Goal: Task Accomplishment & Management: Manage account settings

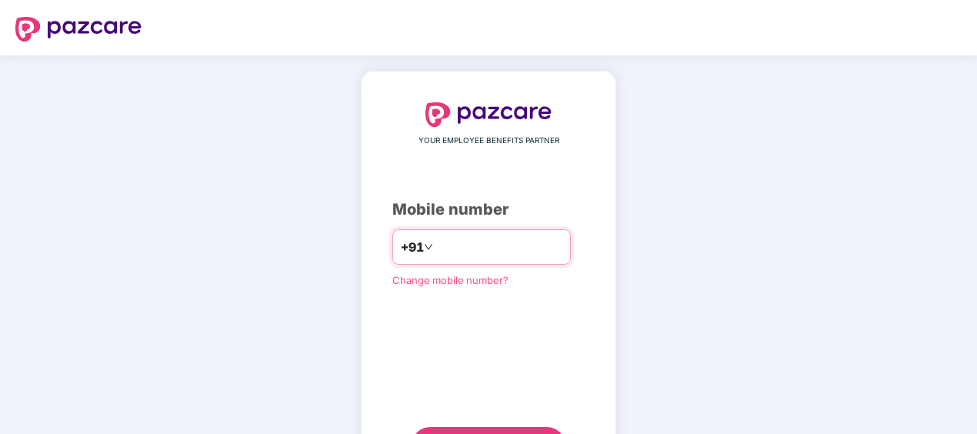
drag, startPoint x: 0, startPoint y: 0, endPoint x: 449, endPoint y: 241, distance: 509.6
click at [449, 241] on input "number" at bounding box center [499, 247] width 126 height 25
type input "**********"
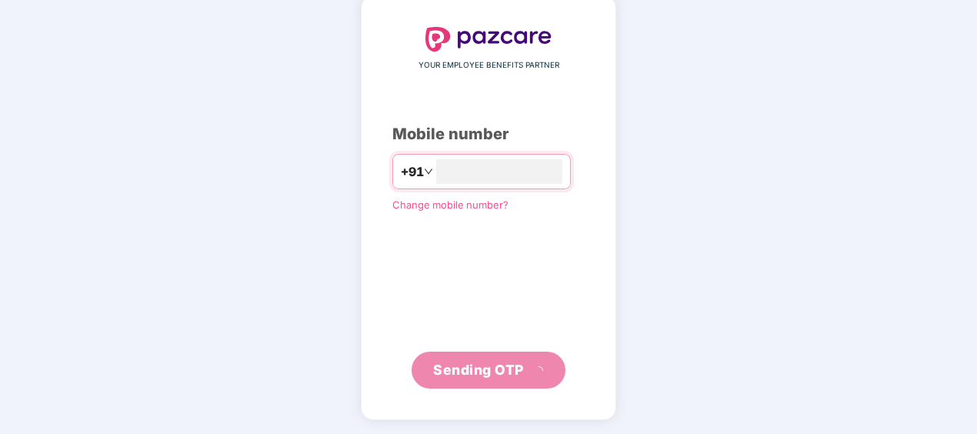
scroll to position [68, 0]
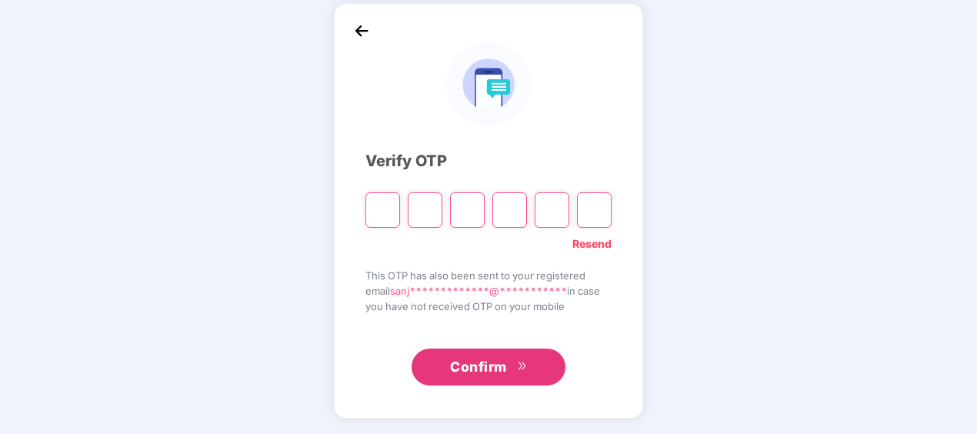
type input "*"
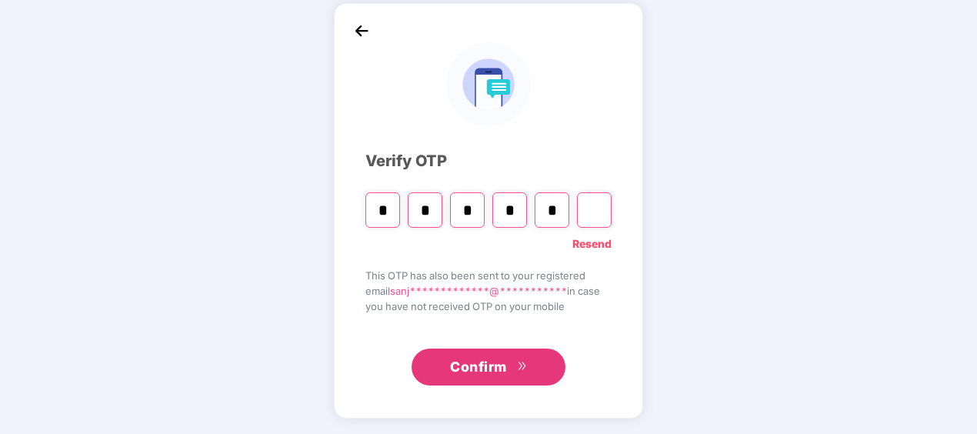
type input "*"
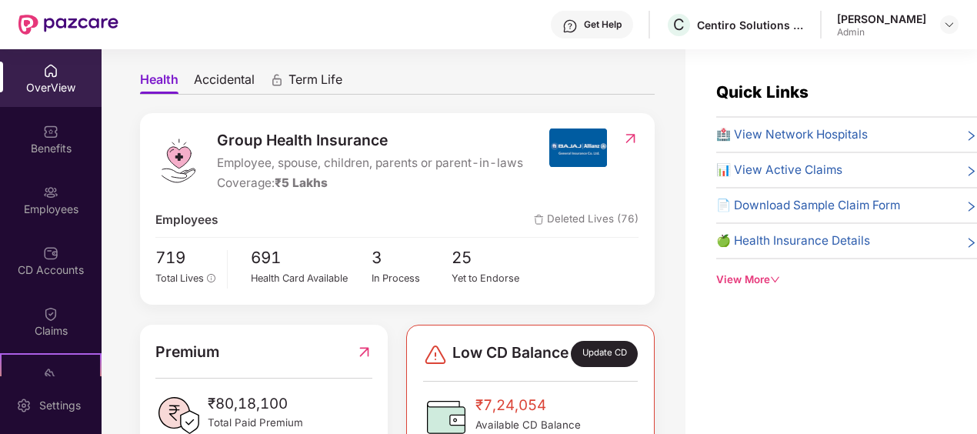
scroll to position [0, 0]
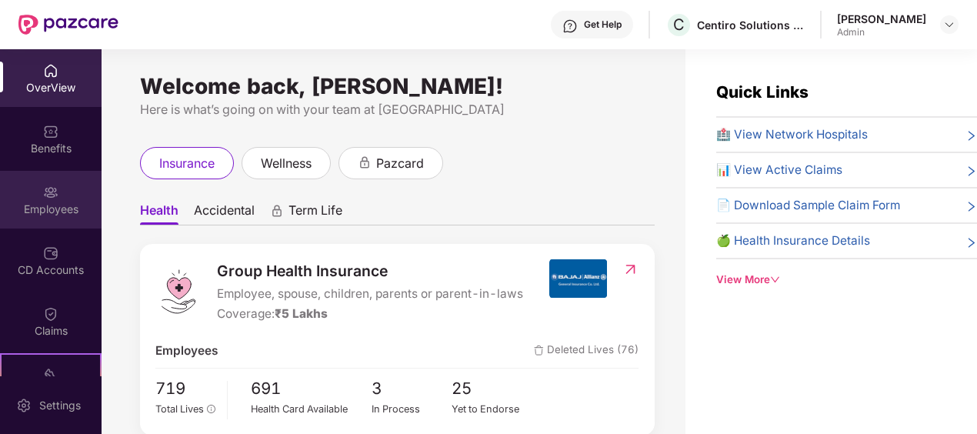
click at [82, 191] on div "Employees" at bounding box center [51, 200] width 102 height 58
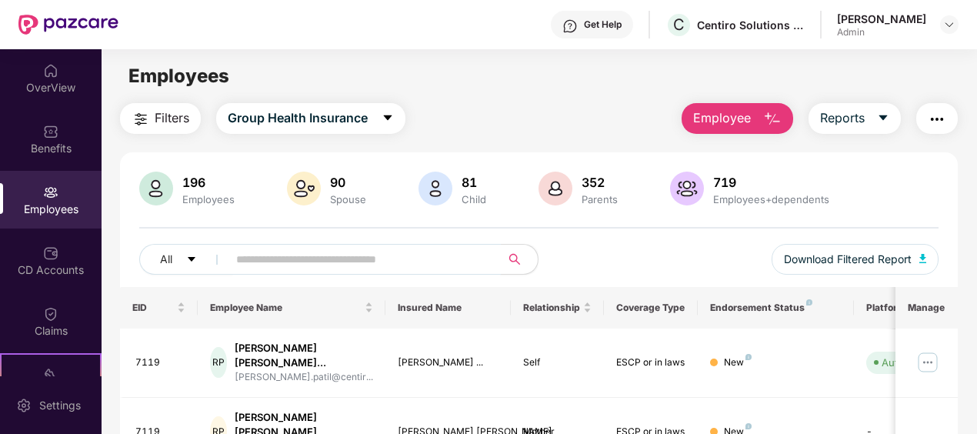
click at [411, 272] on span at bounding box center [359, 259] width 283 height 31
type input "*"
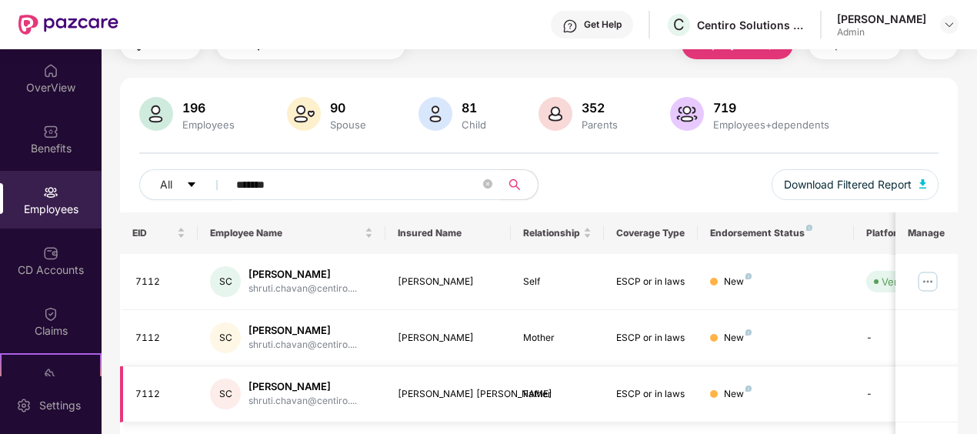
scroll to position [154, 0]
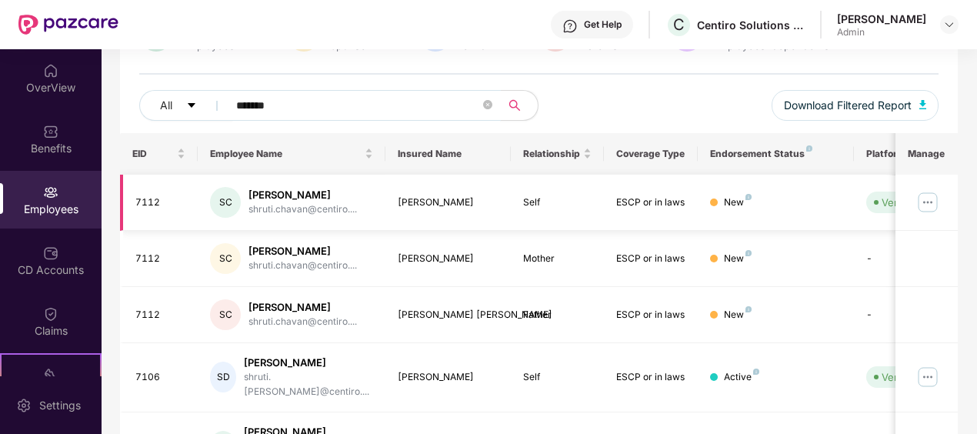
type input "******"
click at [934, 198] on img at bounding box center [927, 202] width 25 height 25
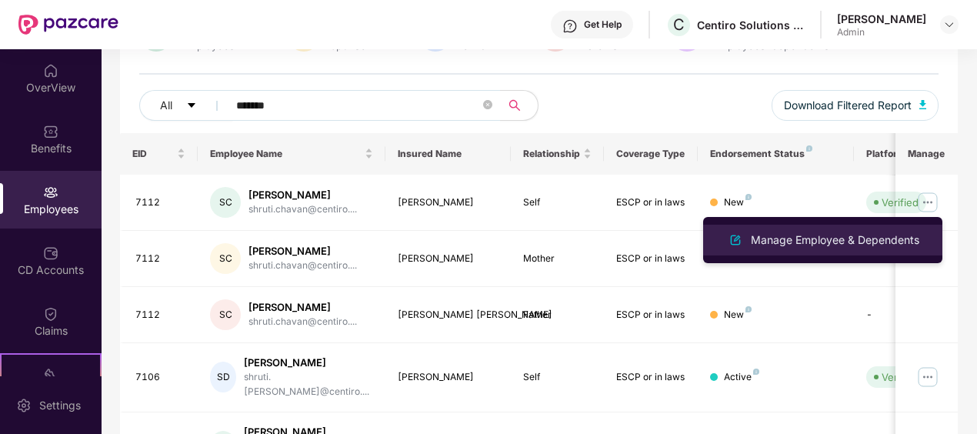
click at [824, 238] on div "Manage Employee & Dependents" at bounding box center [835, 239] width 175 height 17
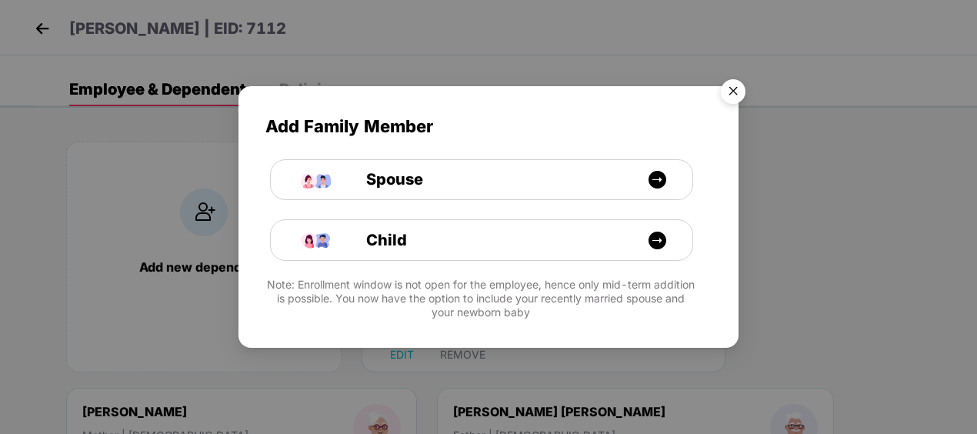
click at [727, 92] on img "Close" at bounding box center [732, 93] width 43 height 43
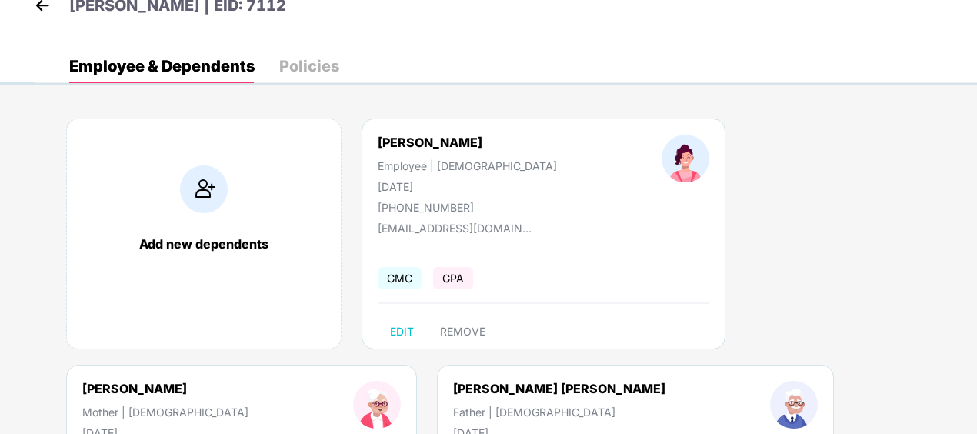
scroll to position [0, 0]
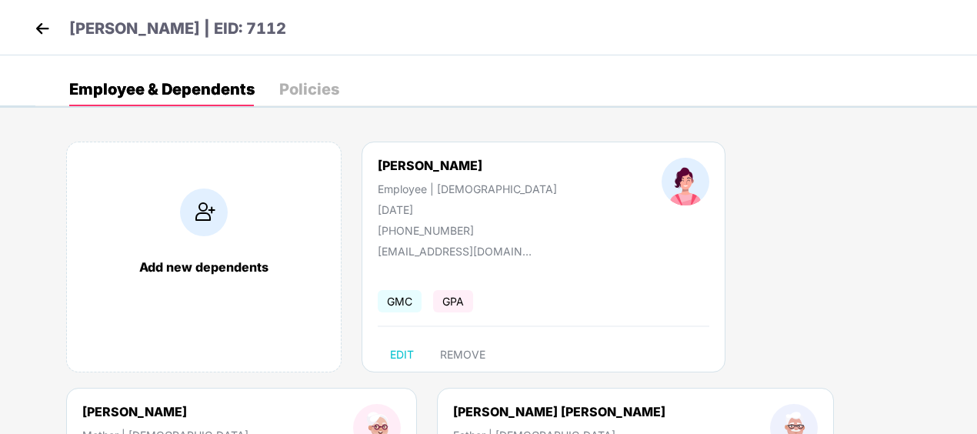
click at [434, 218] on div "Shruti Suresh Chavan Employee | Female 17 May 2003 +918956859648" at bounding box center [467, 197] width 284 height 79
click at [49, 22] on img at bounding box center [42, 28] width 23 height 23
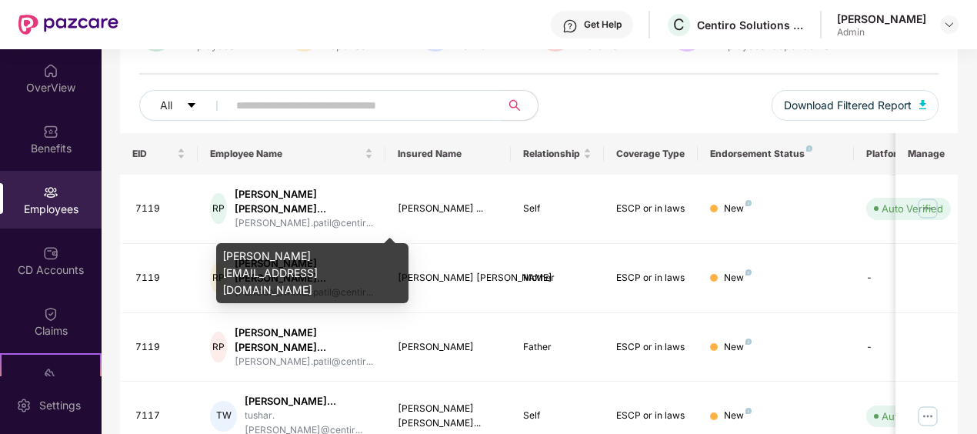
scroll to position [77, 0]
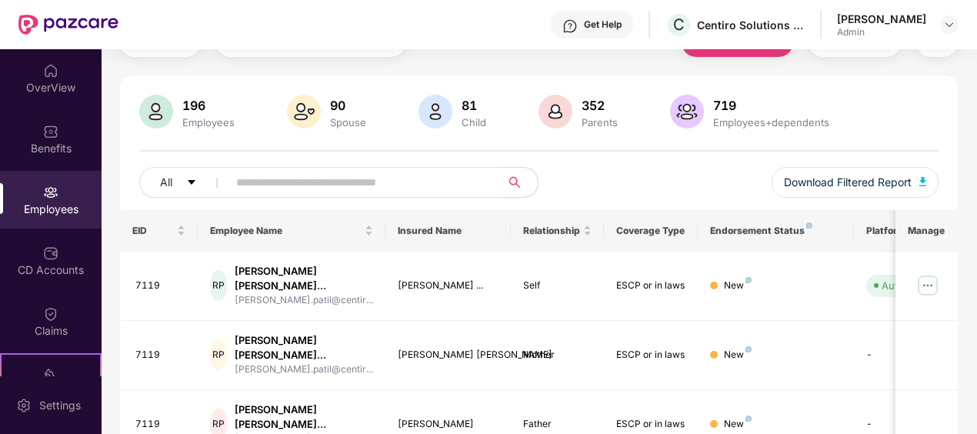
click at [325, 190] on input "text" at bounding box center [358, 182] width 244 height 23
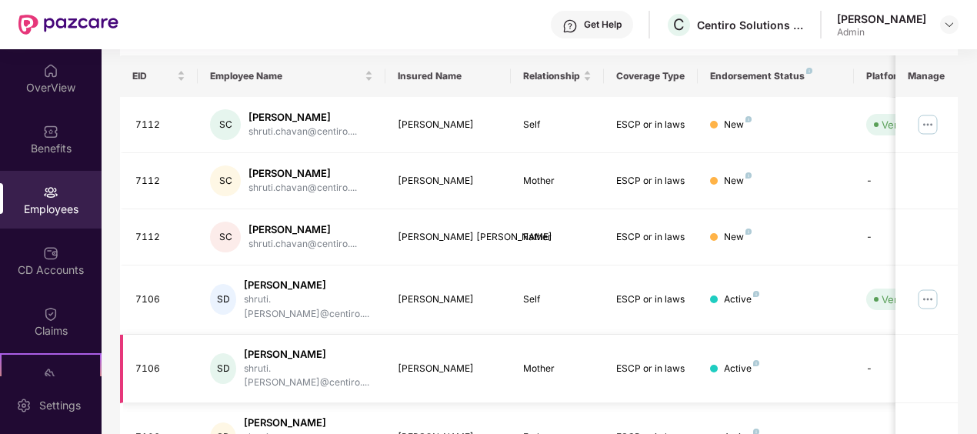
scroll to position [208, 0]
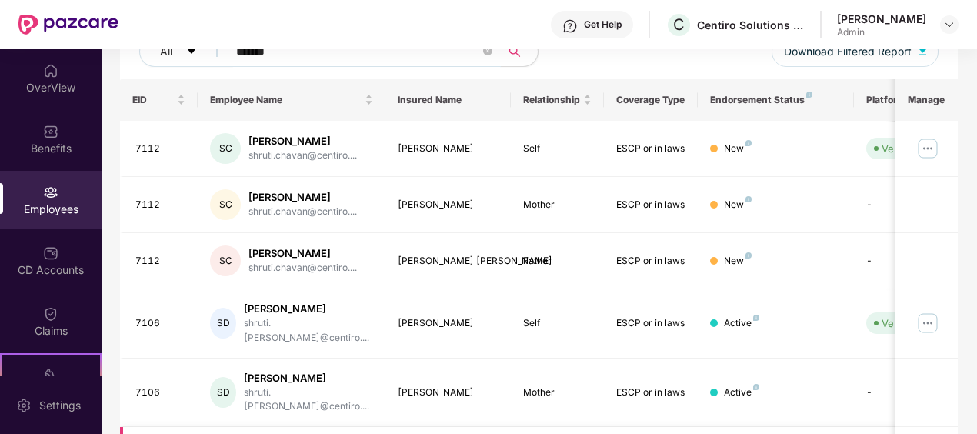
type input "******"
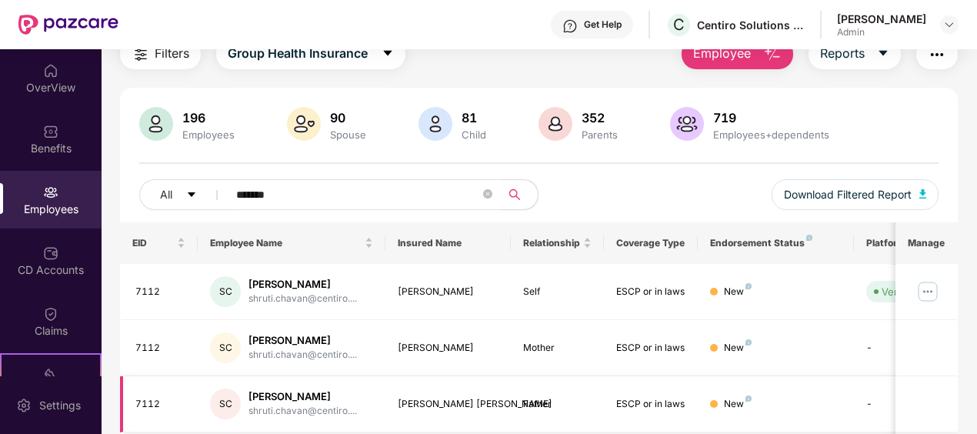
scroll to position [0, 0]
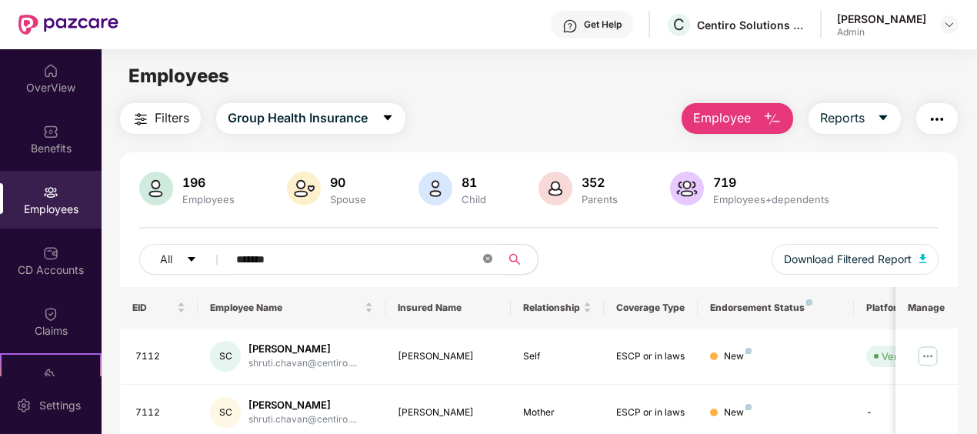
click at [491, 262] on icon "close-circle" at bounding box center [487, 258] width 9 height 9
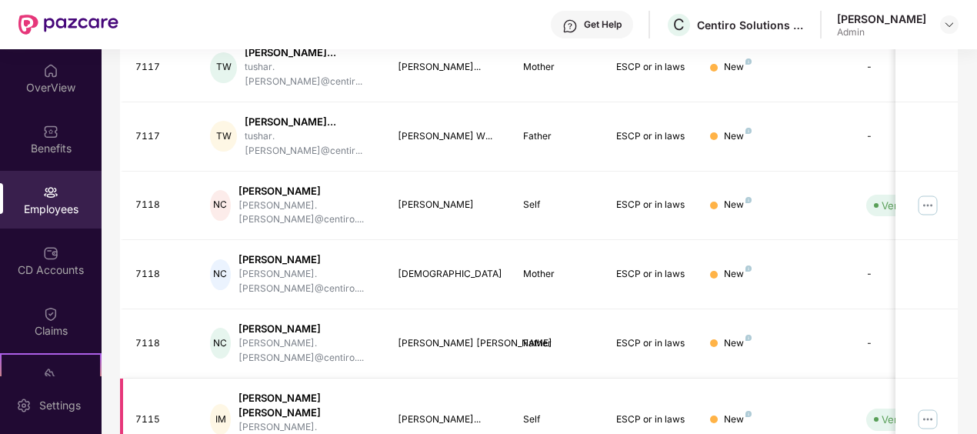
scroll to position [586, 0]
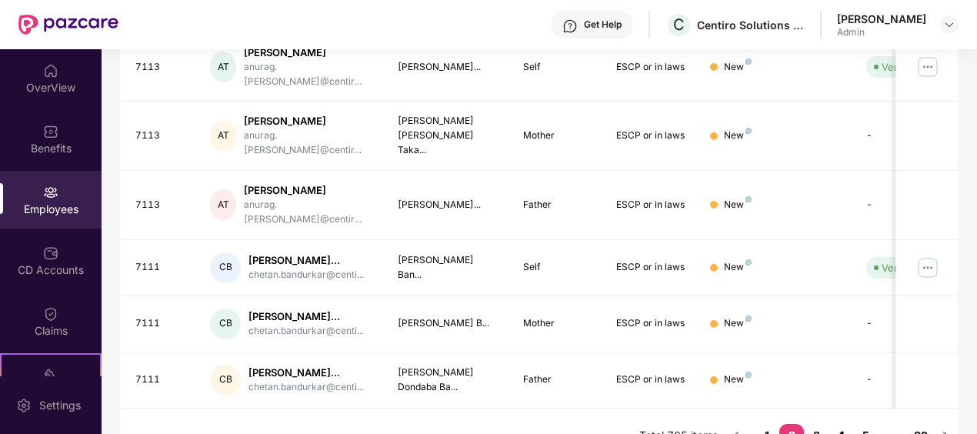
click at [832, 424] on link "4" at bounding box center [840, 435] width 25 height 23
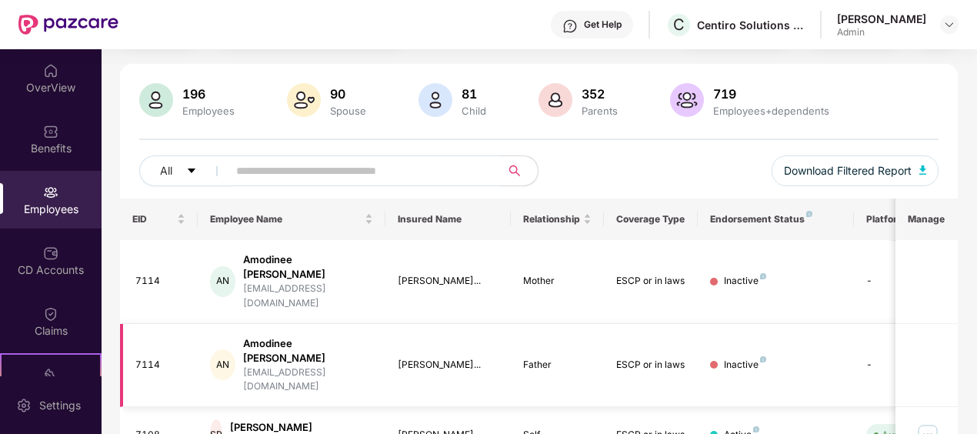
scroll to position [0, 0]
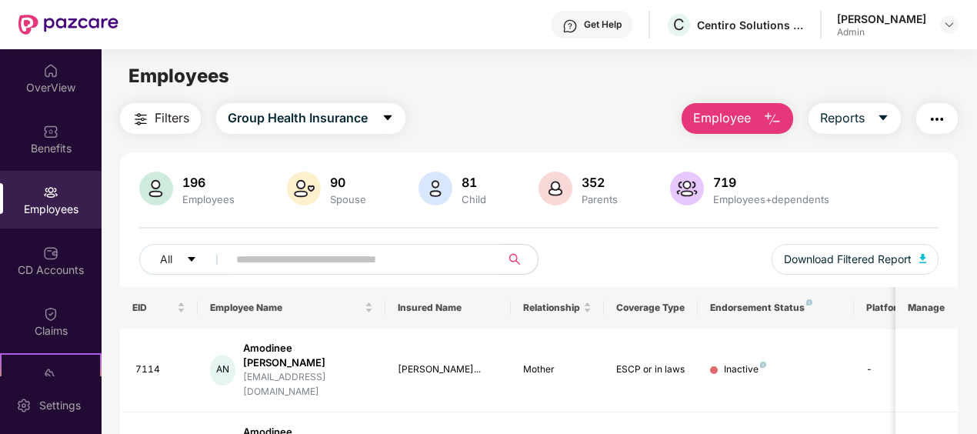
click at [946, 127] on img "button" at bounding box center [937, 119] width 18 height 18
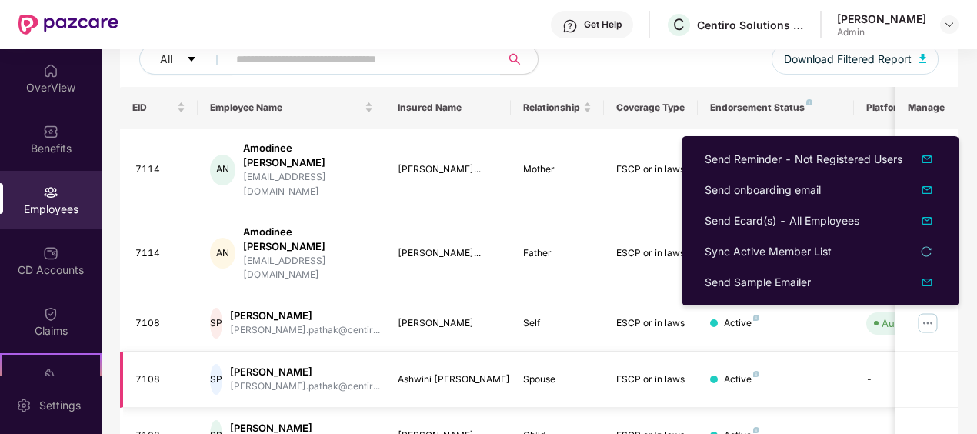
scroll to position [308, 0]
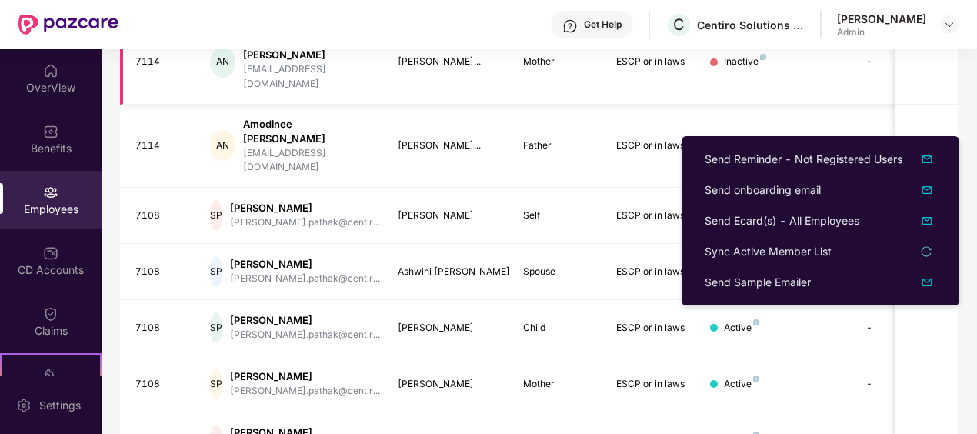
click at [884, 69] on td "-" at bounding box center [908, 63] width 109 height 84
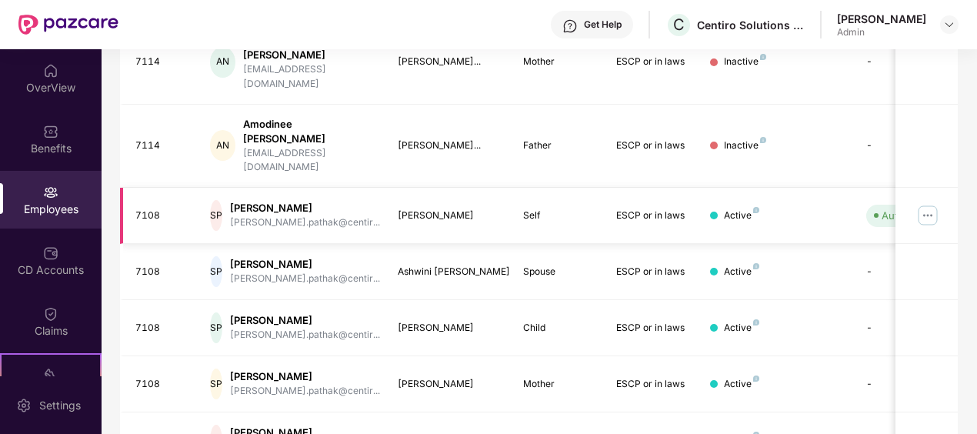
click at [926, 203] on img at bounding box center [927, 215] width 25 height 25
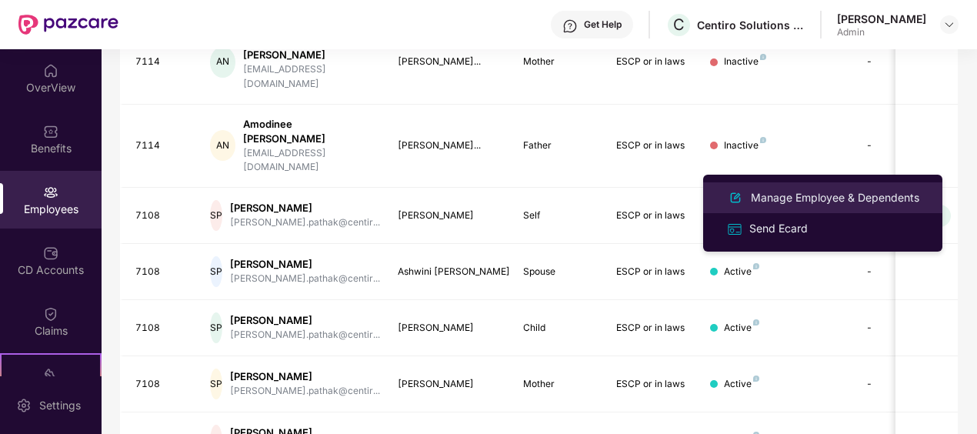
click at [771, 196] on div "Manage Employee & Dependents" at bounding box center [835, 197] width 175 height 17
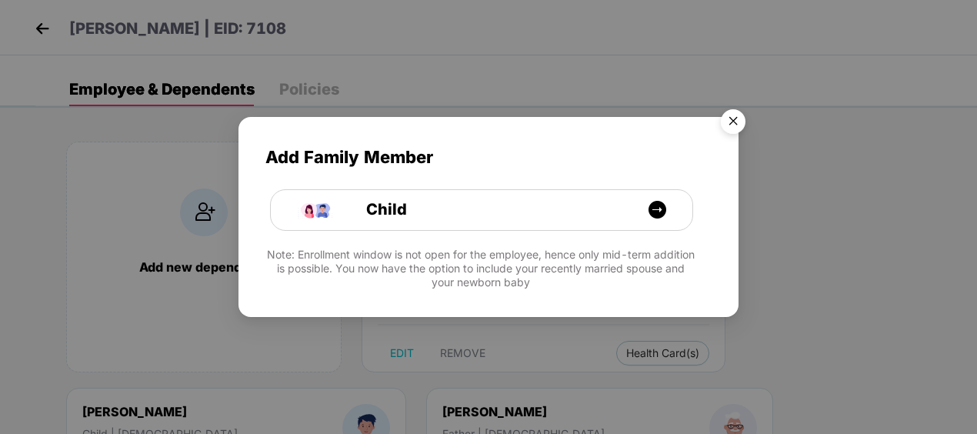
click at [738, 122] on img "Close" at bounding box center [732, 123] width 43 height 43
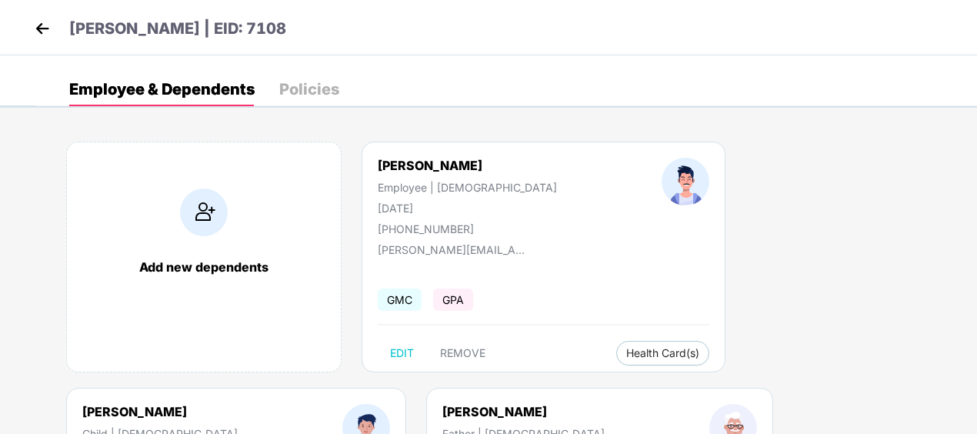
click at [35, 23] on img at bounding box center [42, 28] width 23 height 23
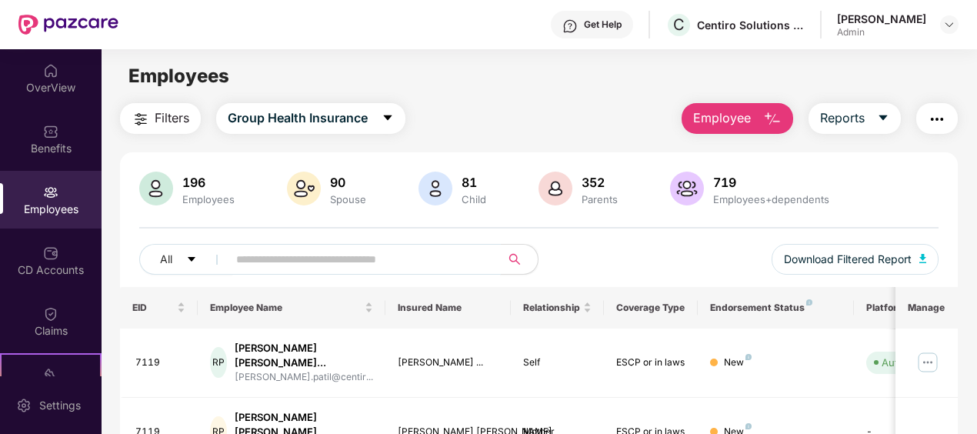
click at [429, 249] on input "text" at bounding box center [358, 259] width 244 height 23
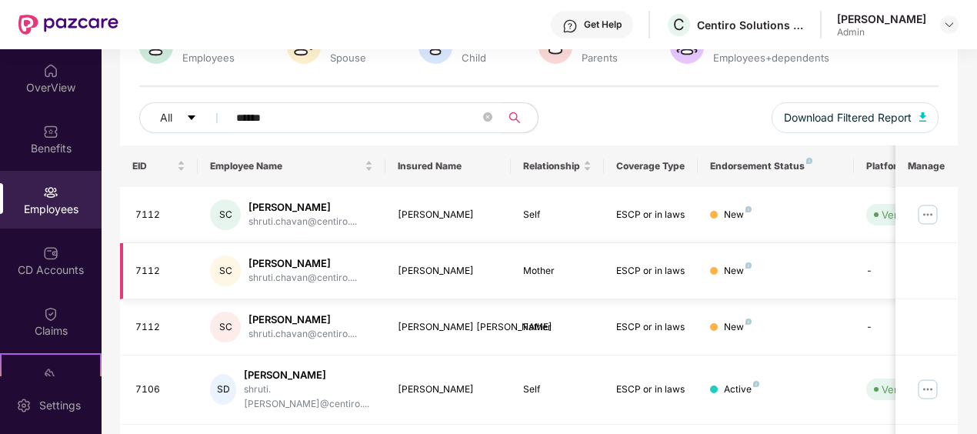
scroll to position [154, 0]
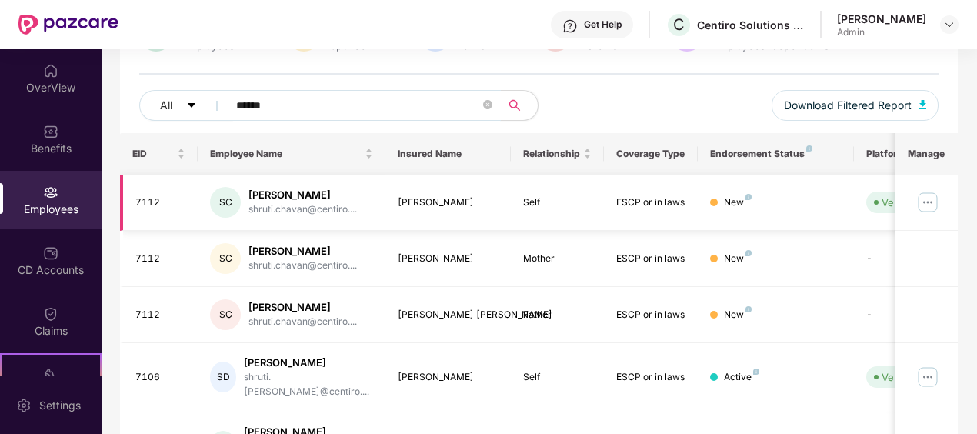
type input "******"
click at [924, 202] on img at bounding box center [927, 202] width 25 height 25
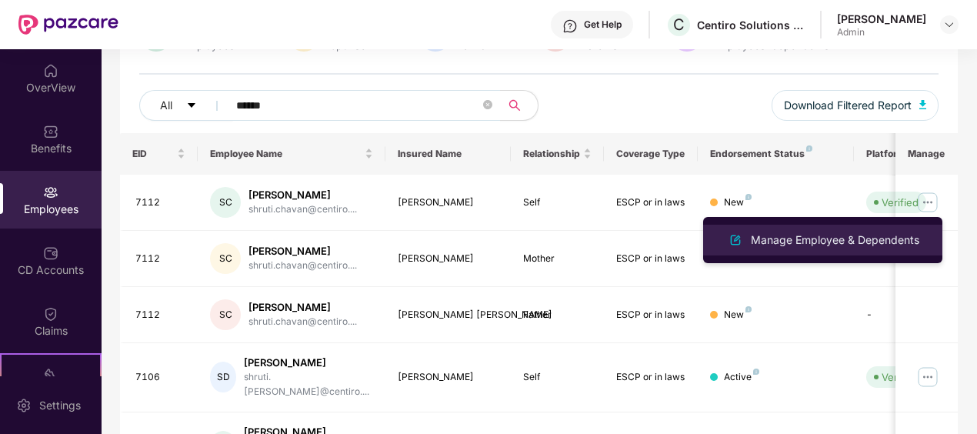
click at [874, 231] on div "Manage Employee & Dependents" at bounding box center [835, 239] width 175 height 17
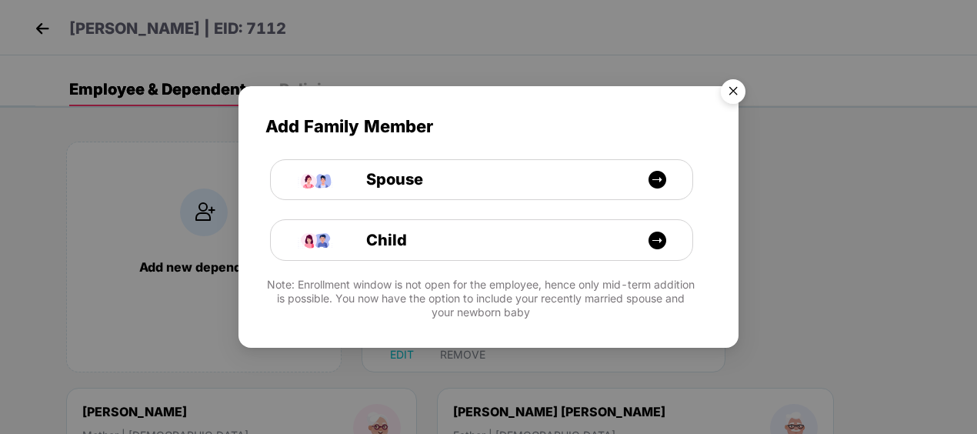
click at [734, 95] on img "Close" at bounding box center [732, 93] width 43 height 43
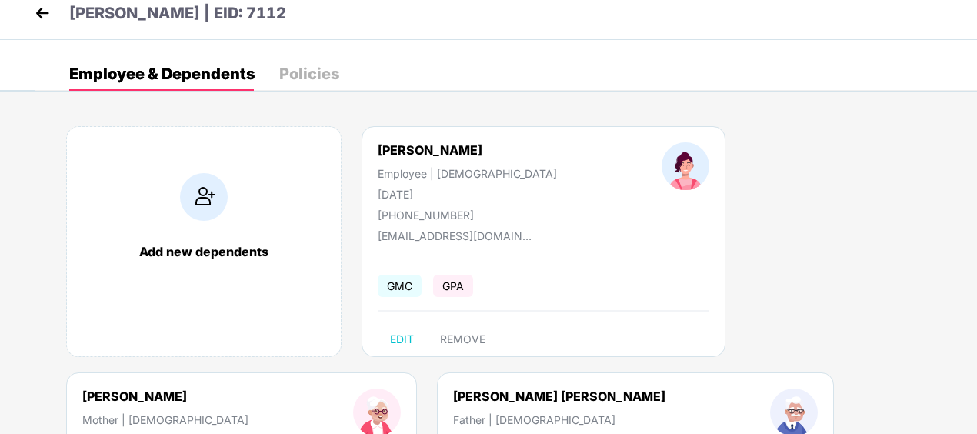
scroll to position [0, 0]
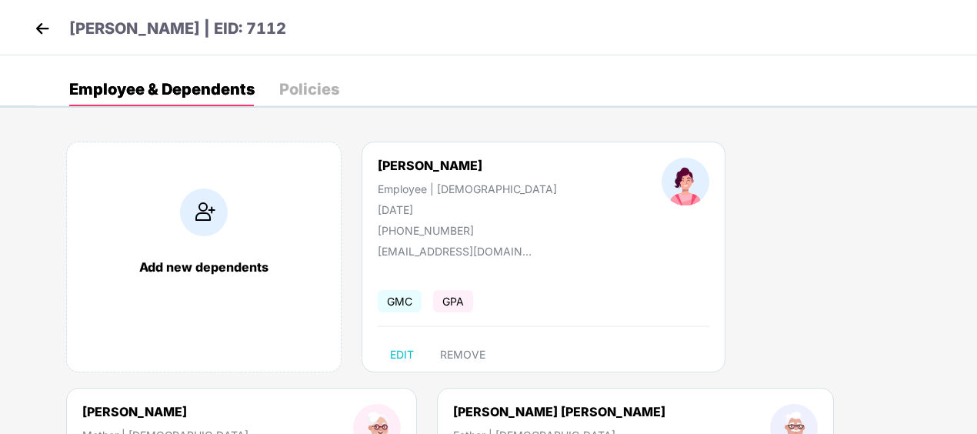
click at [46, 35] on img at bounding box center [42, 28] width 23 height 23
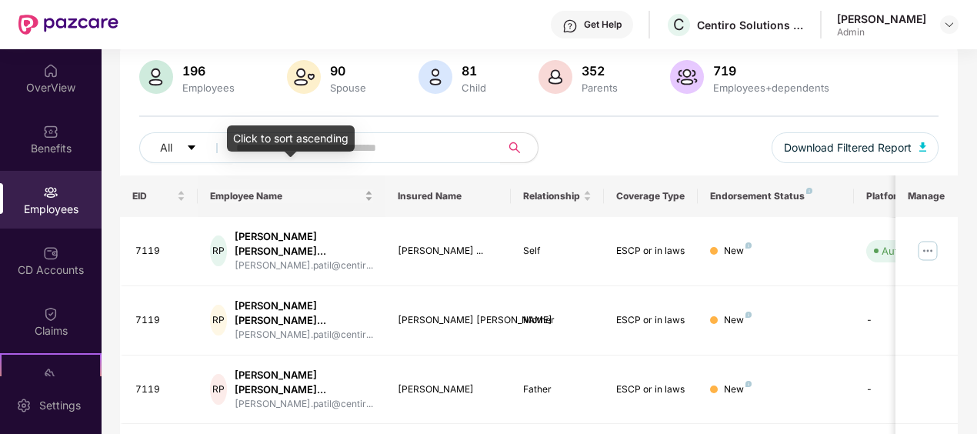
scroll to position [77, 0]
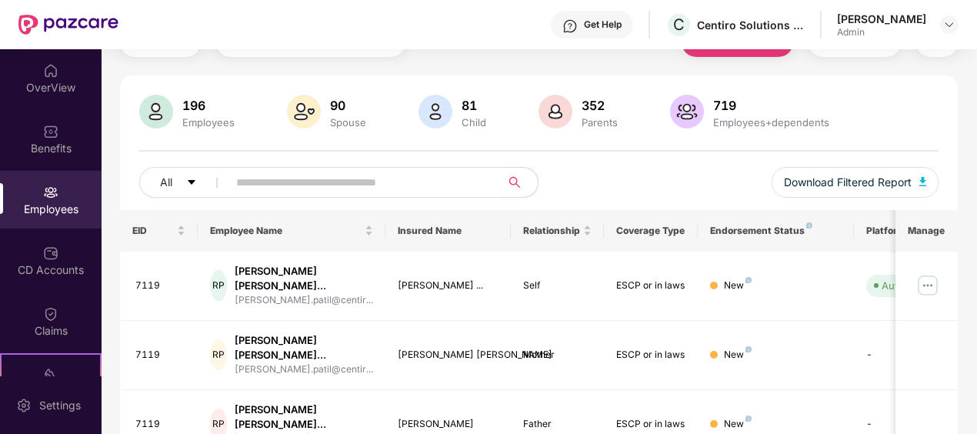
click at [408, 184] on input "text" at bounding box center [358, 182] width 244 height 23
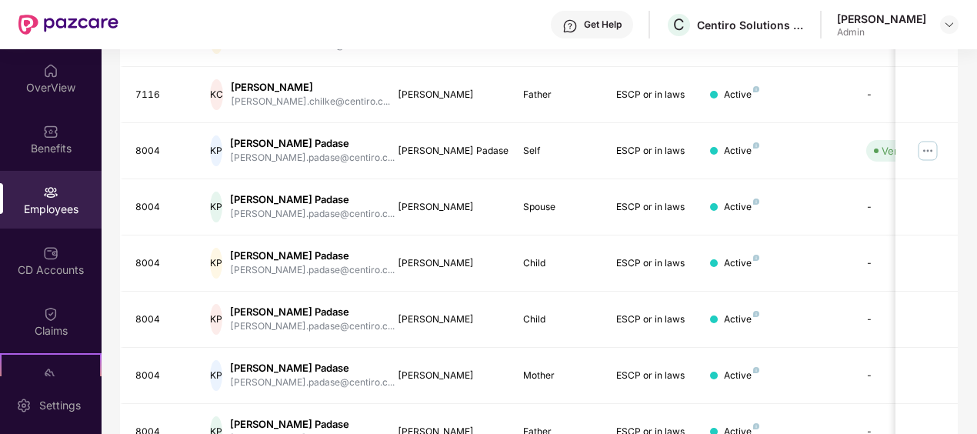
scroll to position [452, 0]
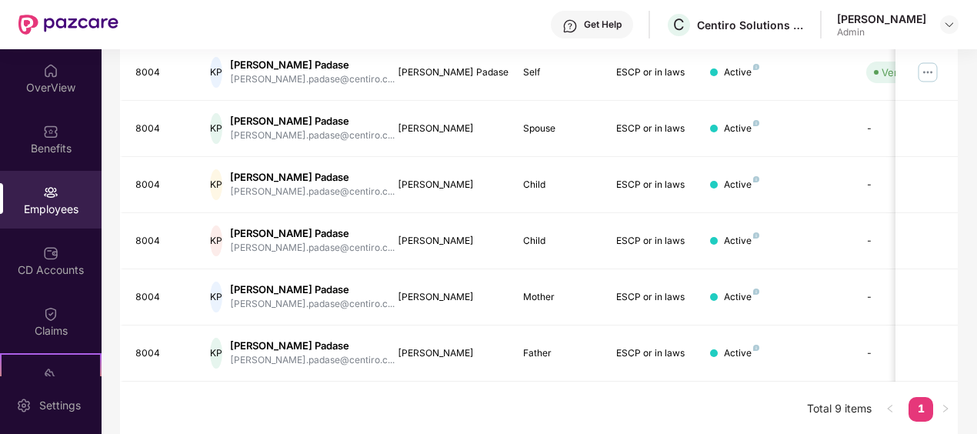
type input "*****"
click at [932, 405] on link "1" at bounding box center [920, 408] width 25 height 23
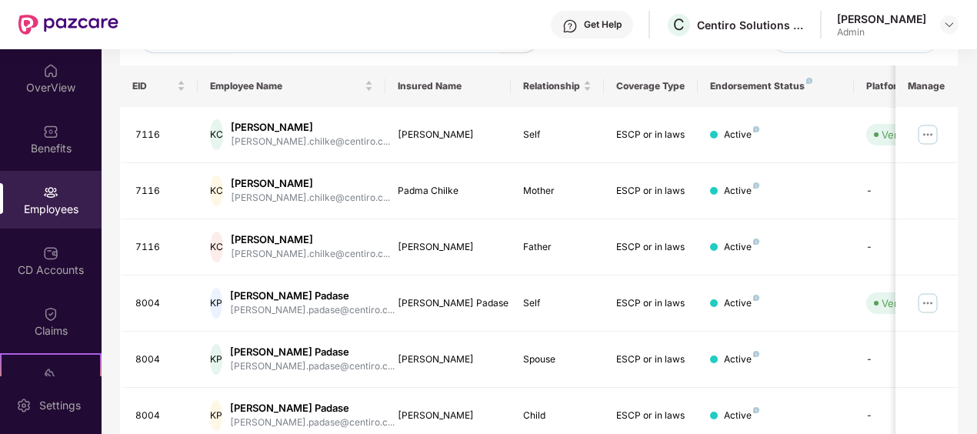
scroll to position [0, 0]
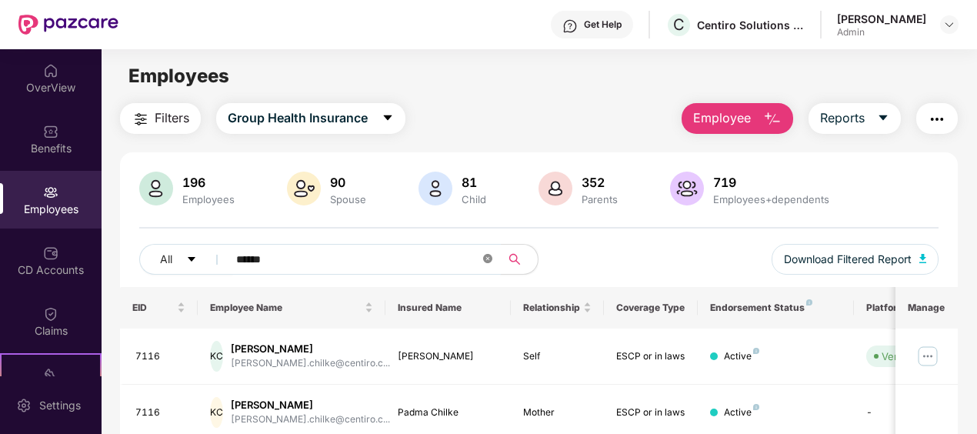
click at [486, 258] on icon "close-circle" at bounding box center [487, 258] width 9 height 9
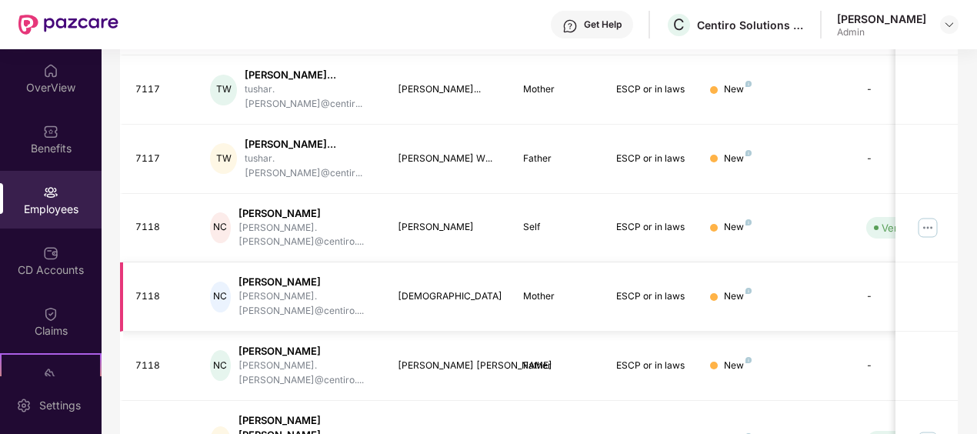
scroll to position [586, 0]
